Goal: Check status: Check status

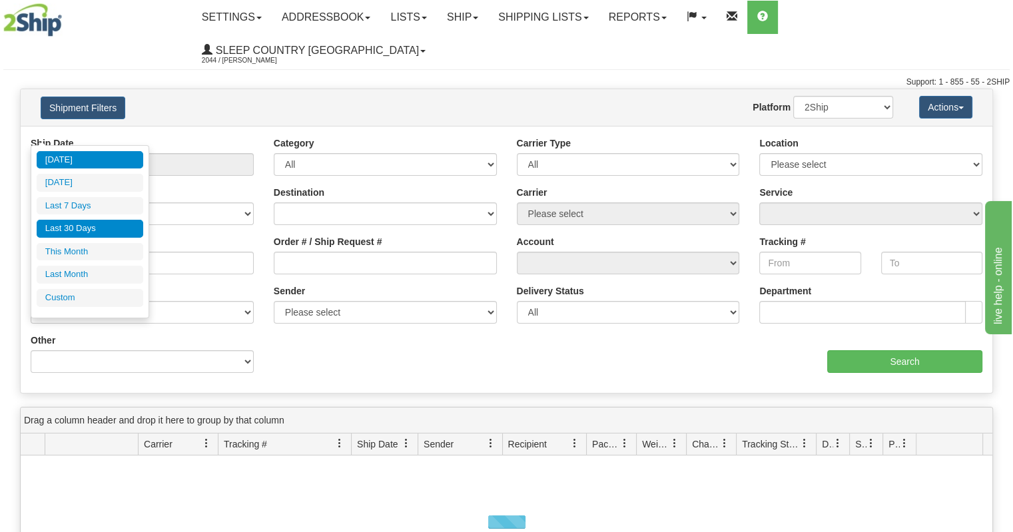
click at [91, 224] on li "Last 30 Days" at bounding box center [90, 229] width 107 height 18
type input "From [DATE] To [DATE]"
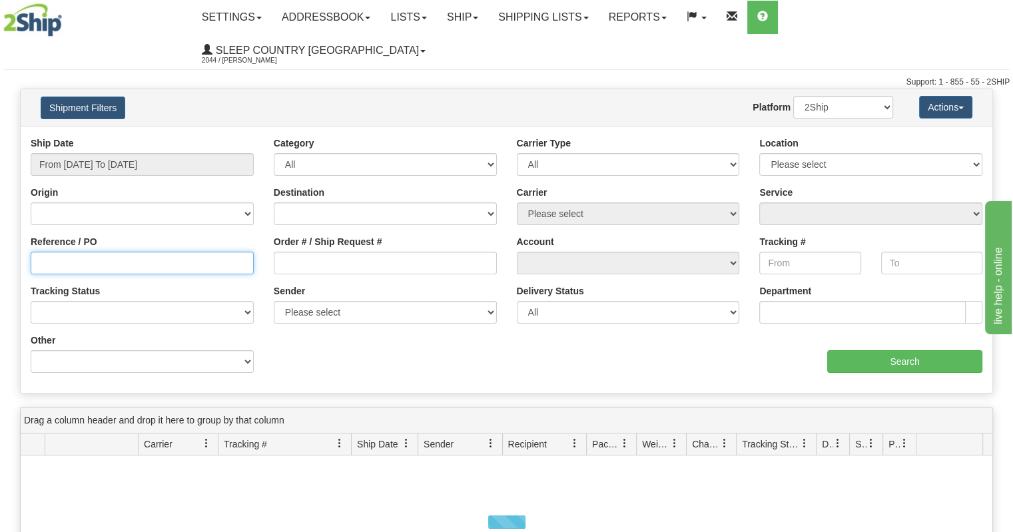
click at [170, 252] on input "Reference / PO" at bounding box center [142, 263] width 223 height 23
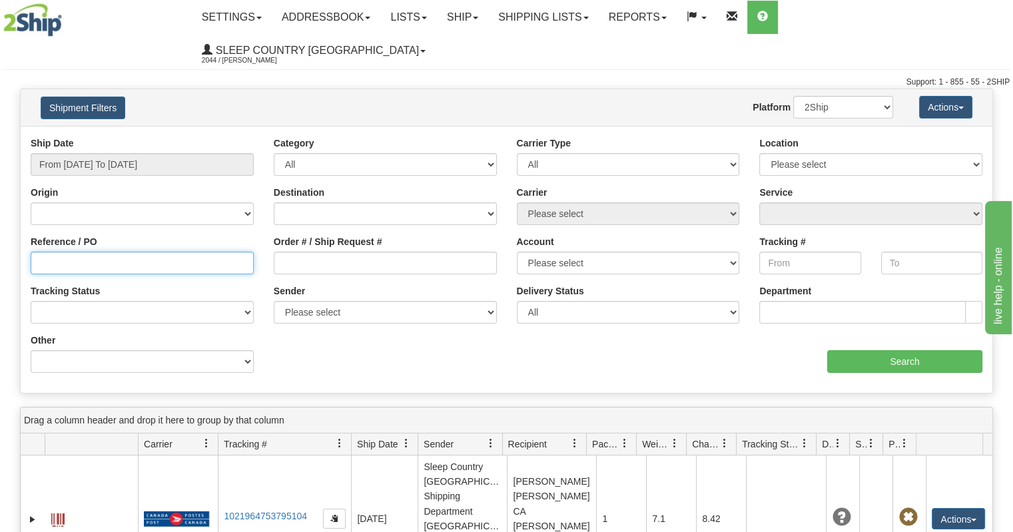
paste input "9002H992692"
type input "9002H992692"
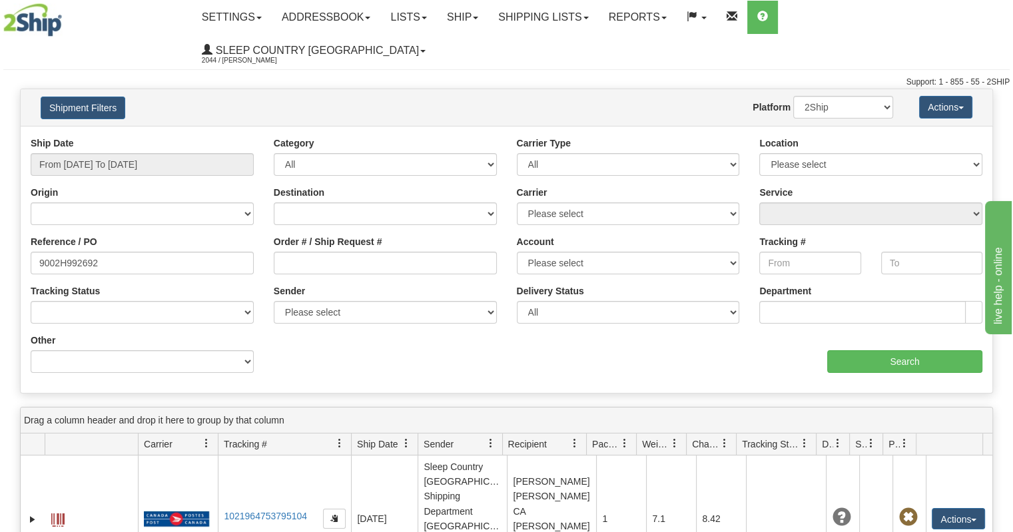
click at [841, 347] on div "Ship Date From [DATE] To [DATE] Category All Inbound Outbound Carrier Type All …" at bounding box center [507, 260] width 972 height 246
click at [834, 350] on input "Search" at bounding box center [904, 361] width 155 height 23
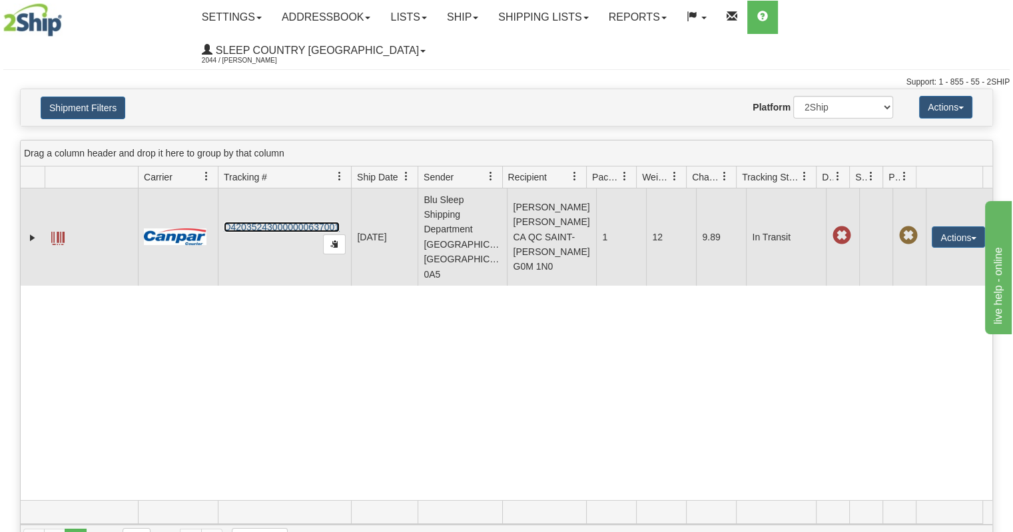
click at [266, 222] on link "D420352430000000637001" at bounding box center [282, 227] width 116 height 11
